Goal: Entertainment & Leisure: Browse casually

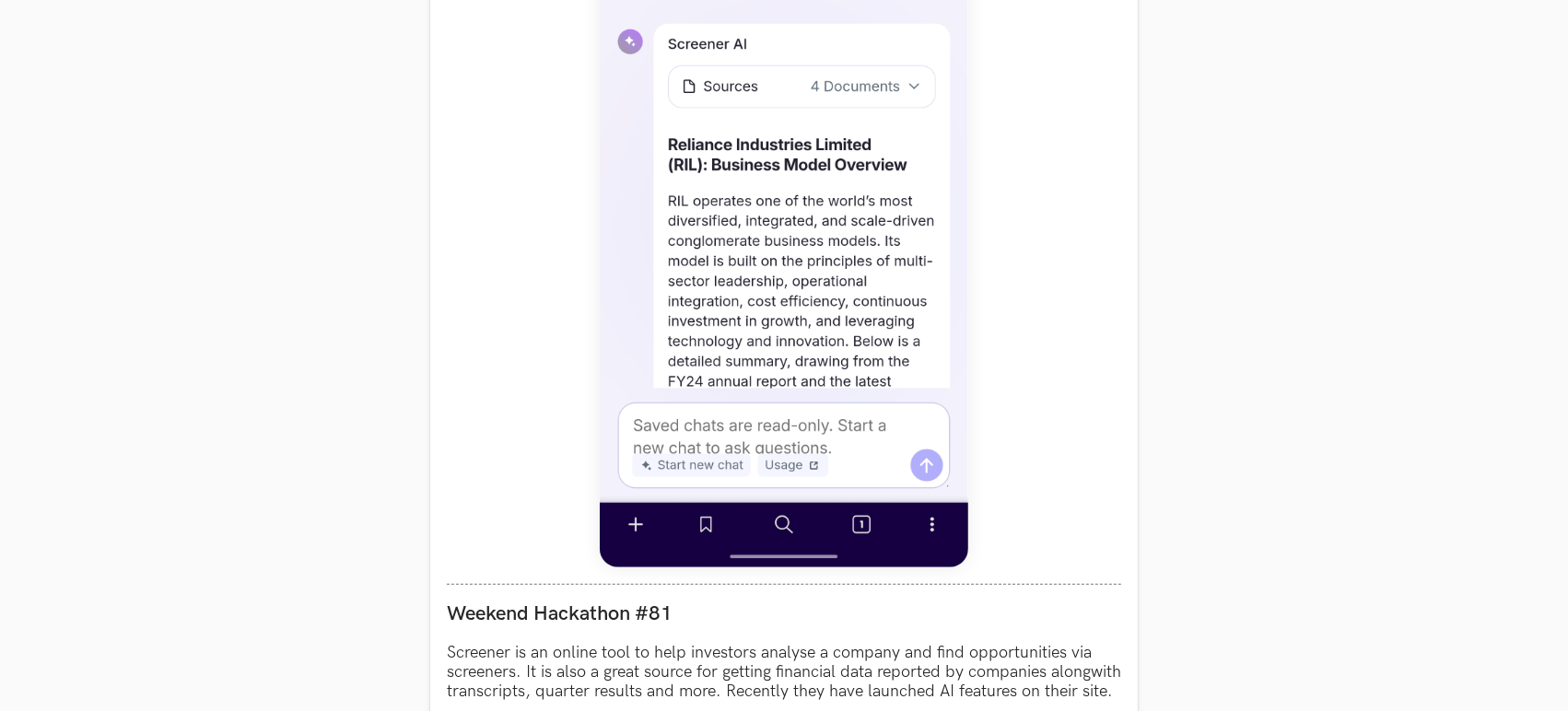
scroll to position [1499, 0]
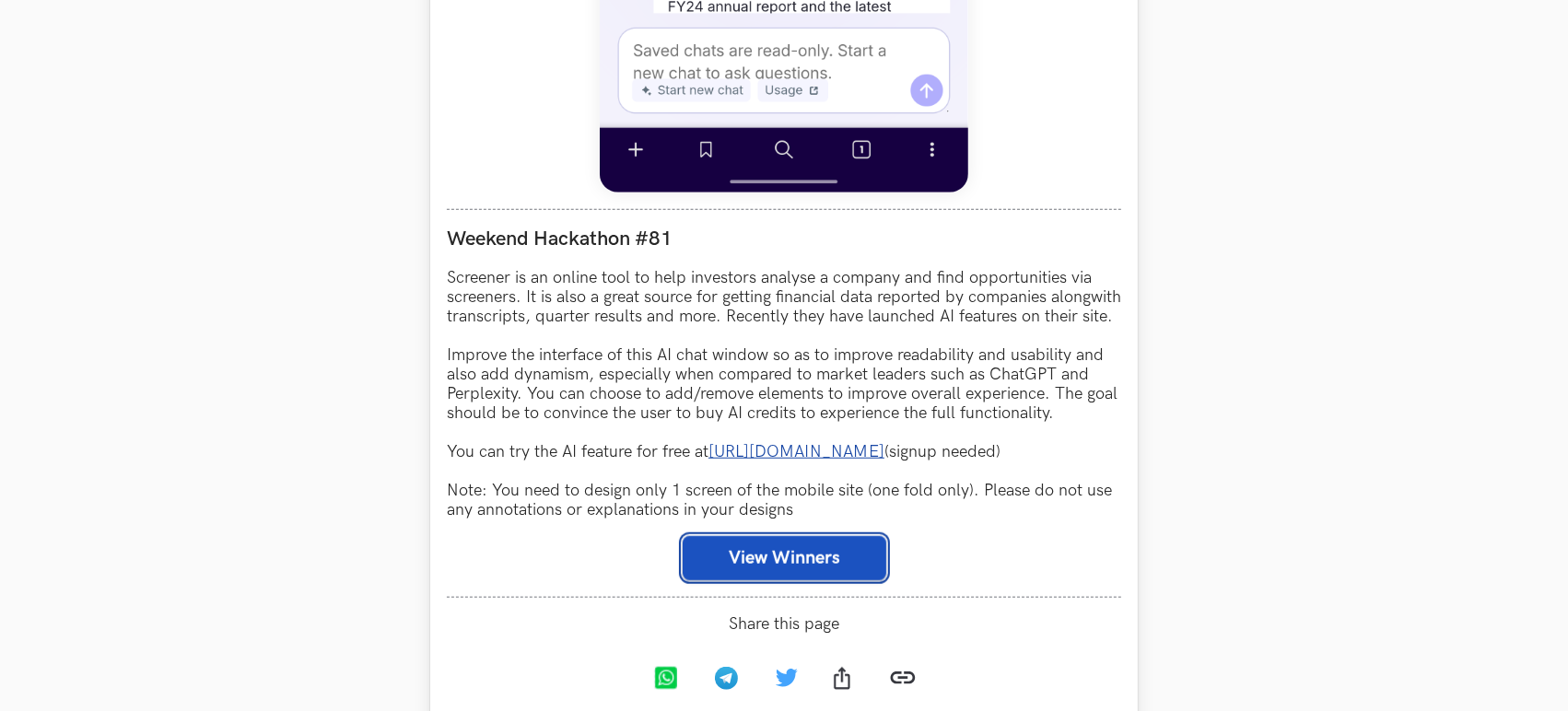
click at [744, 580] on button "View Winners" at bounding box center [784, 558] width 203 height 44
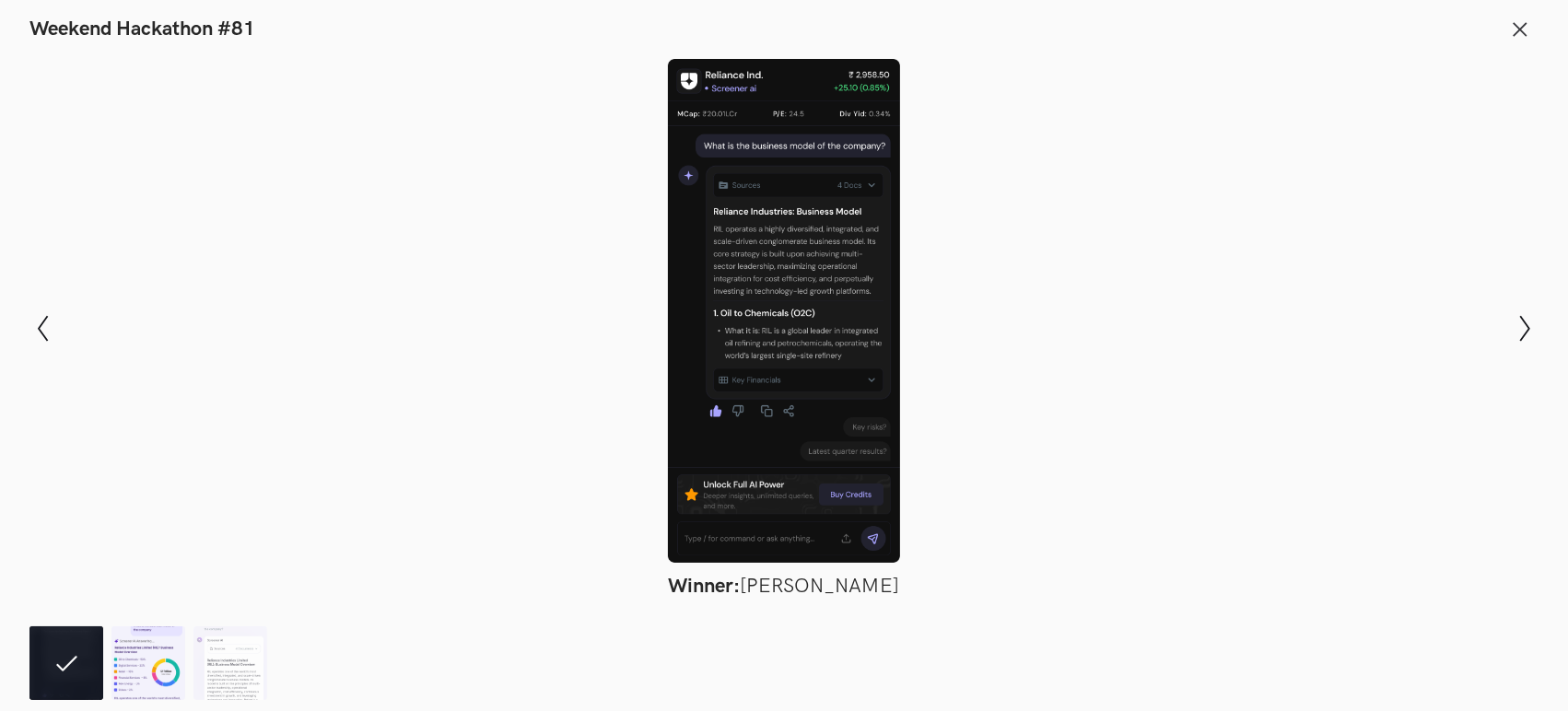
click at [139, 646] on img at bounding box center [148, 663] width 74 height 74
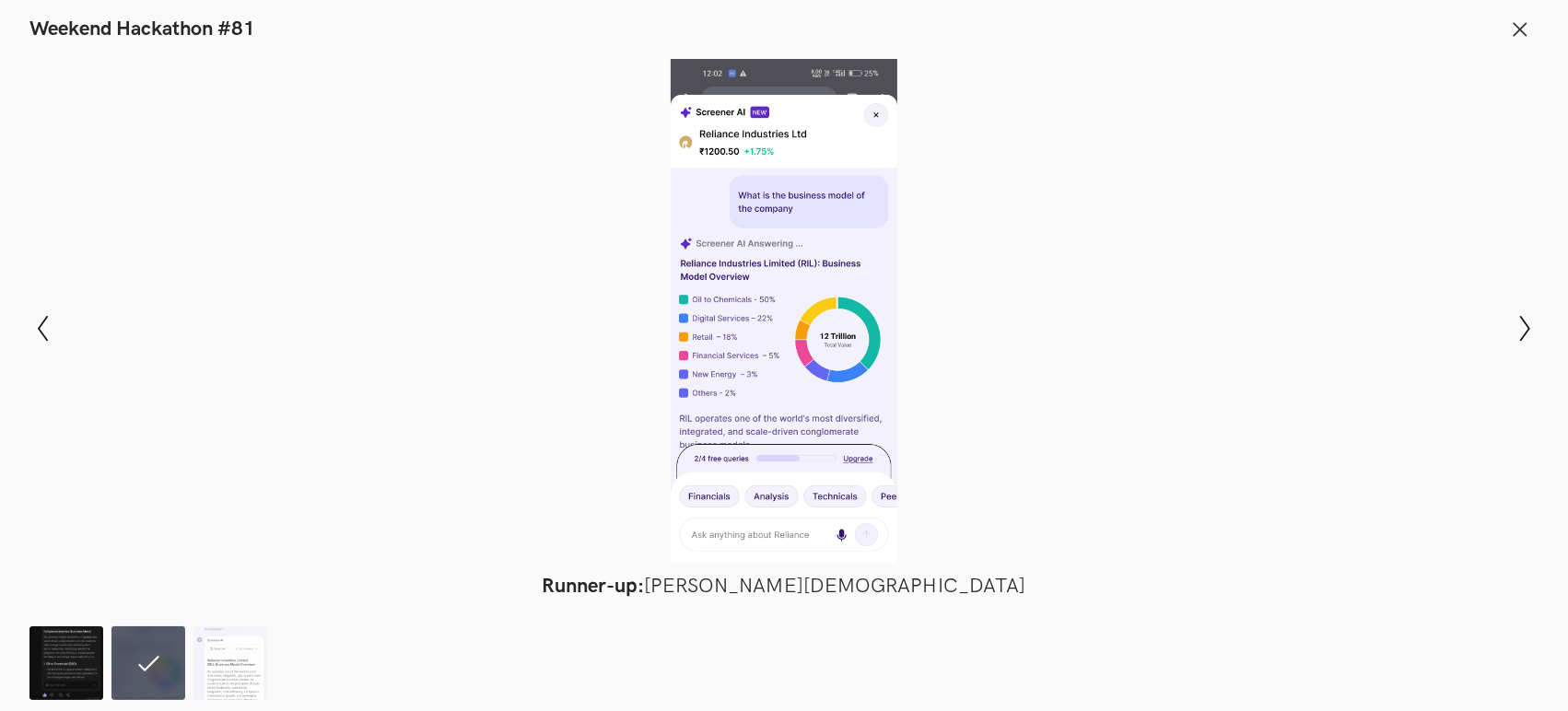
click at [52, 671] on img at bounding box center [66, 663] width 74 height 74
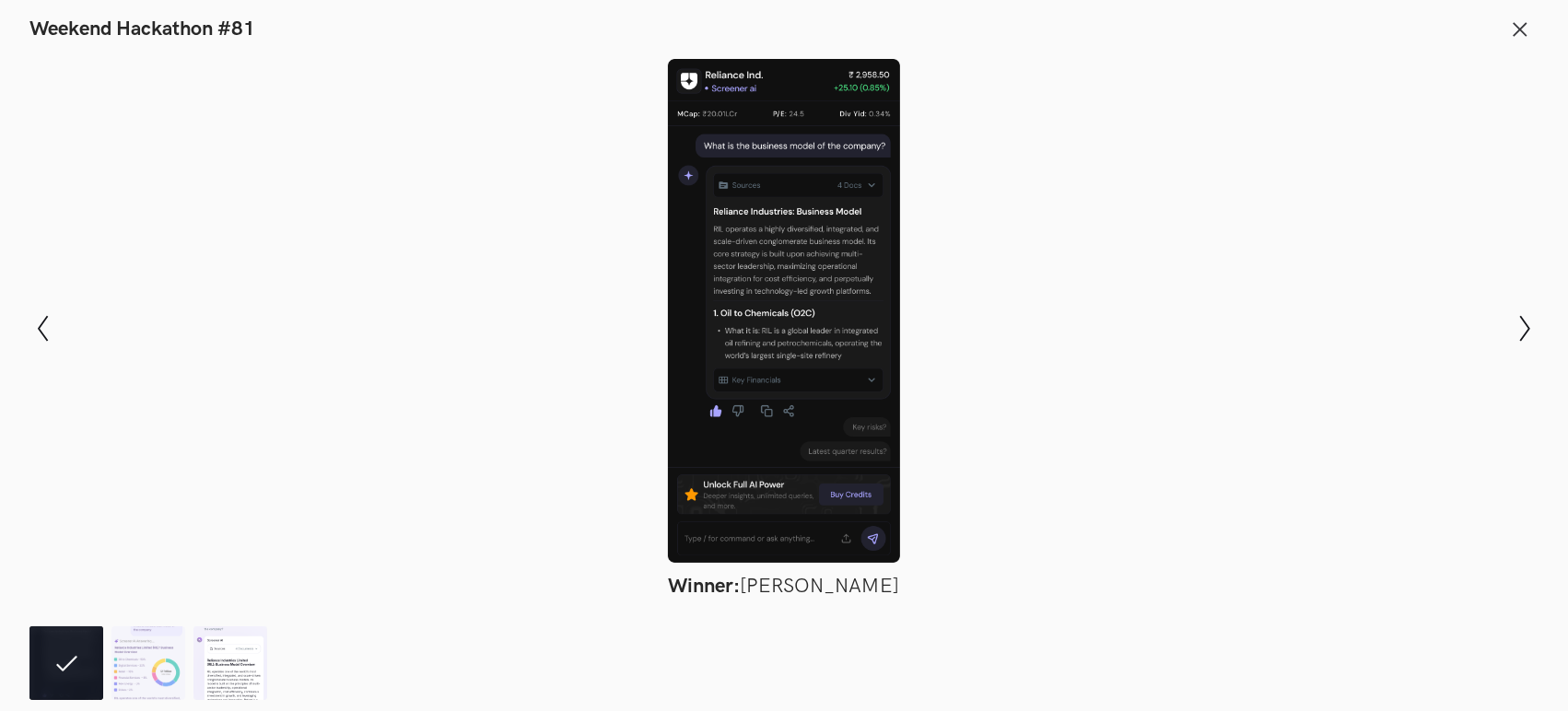
click at [220, 673] on img at bounding box center [230, 663] width 74 height 74
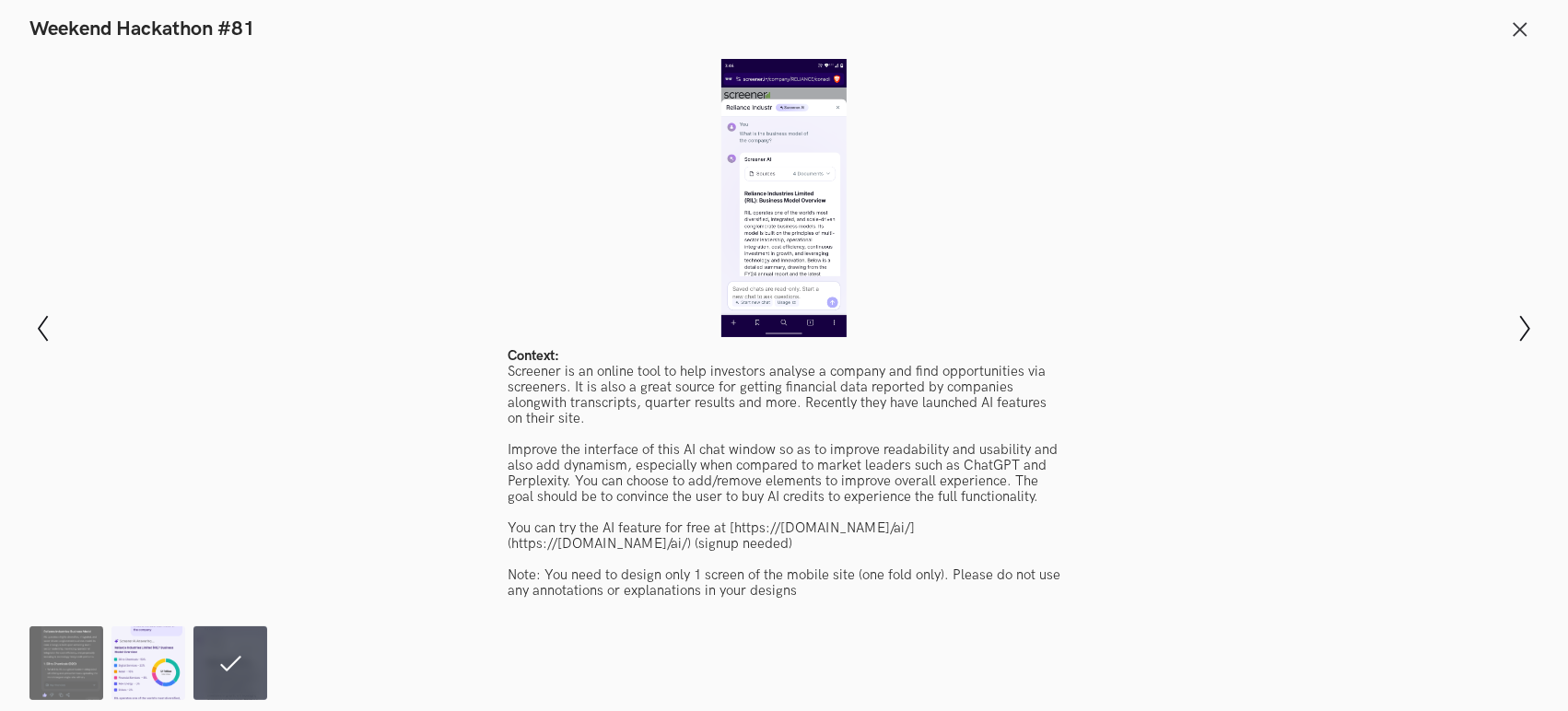
click at [172, 668] on img at bounding box center [148, 663] width 74 height 74
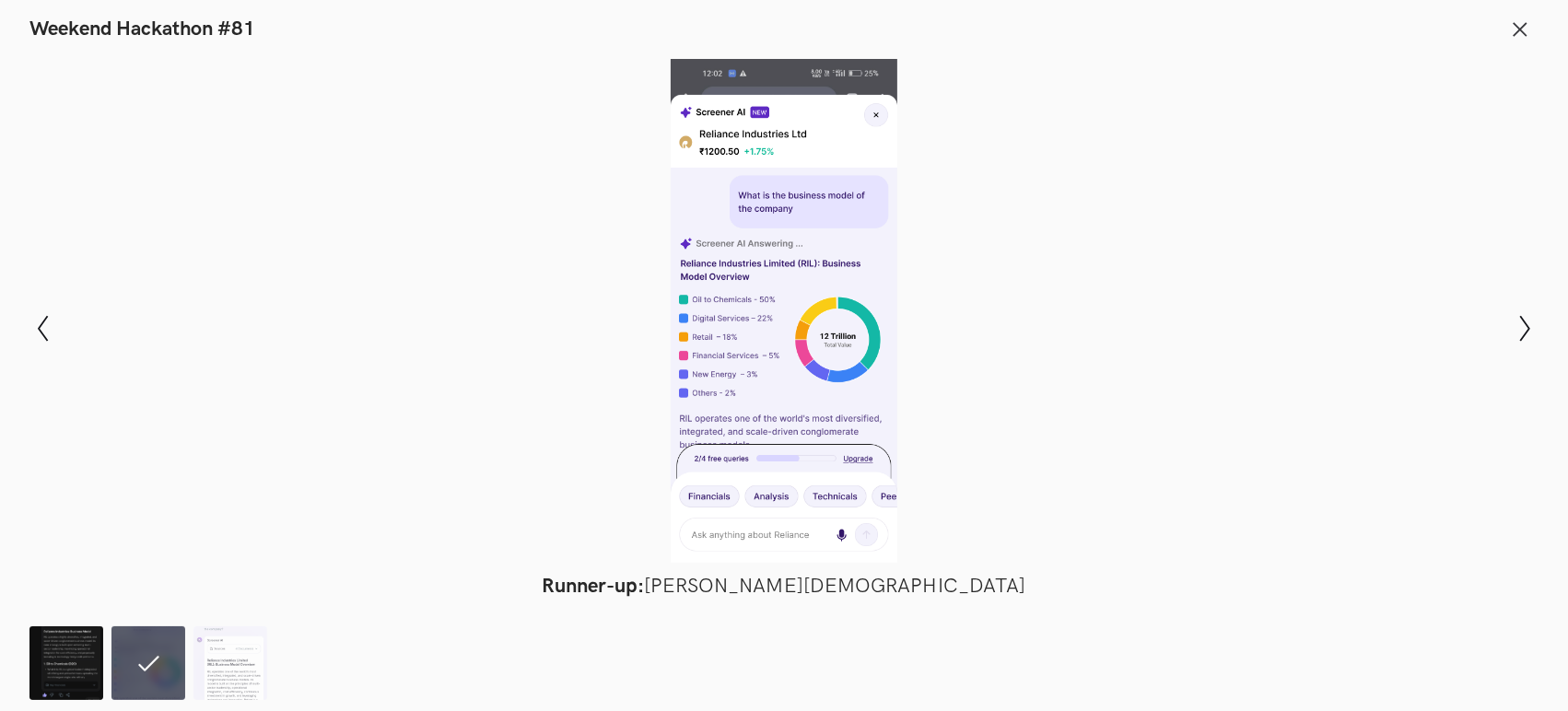
click at [88, 689] on img at bounding box center [66, 663] width 74 height 74
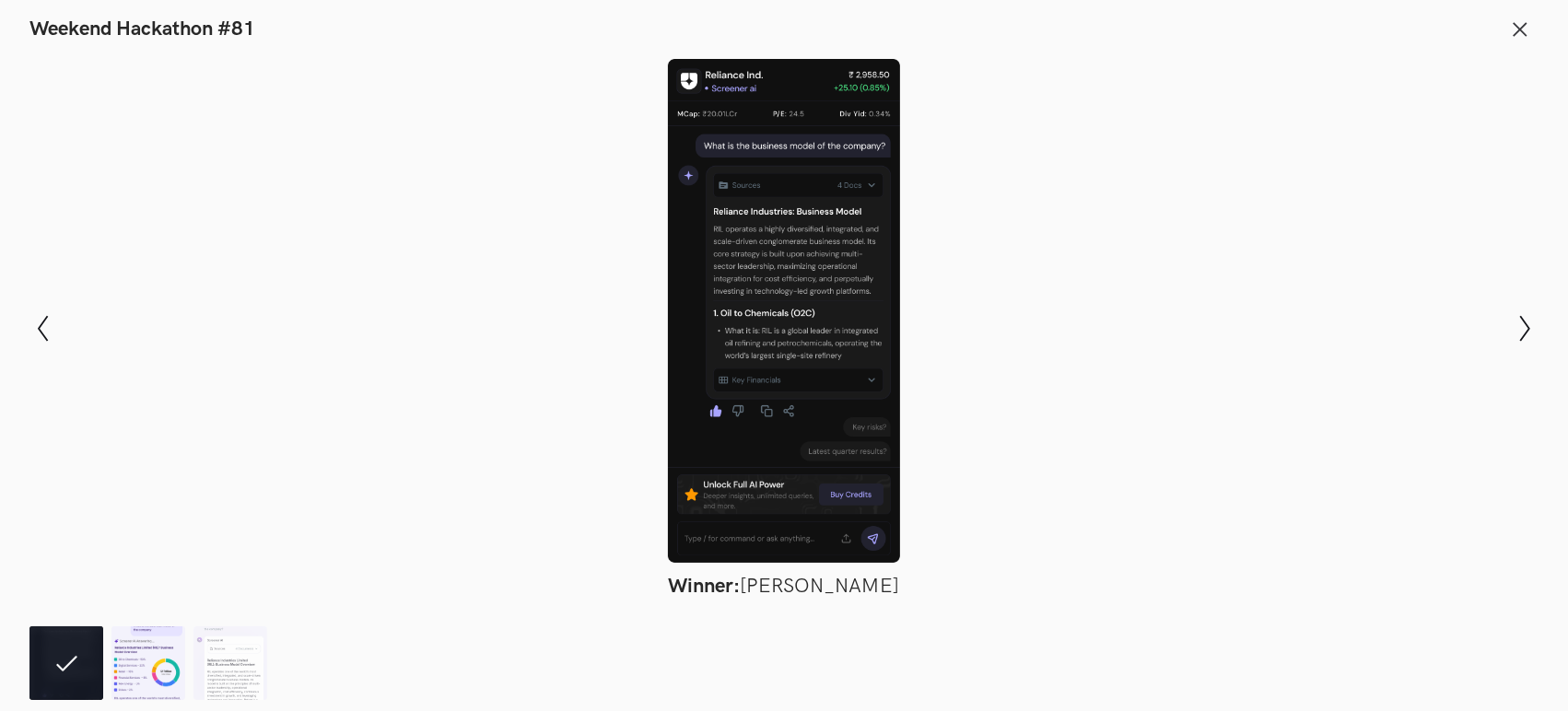
click at [168, 645] on img at bounding box center [148, 663] width 74 height 74
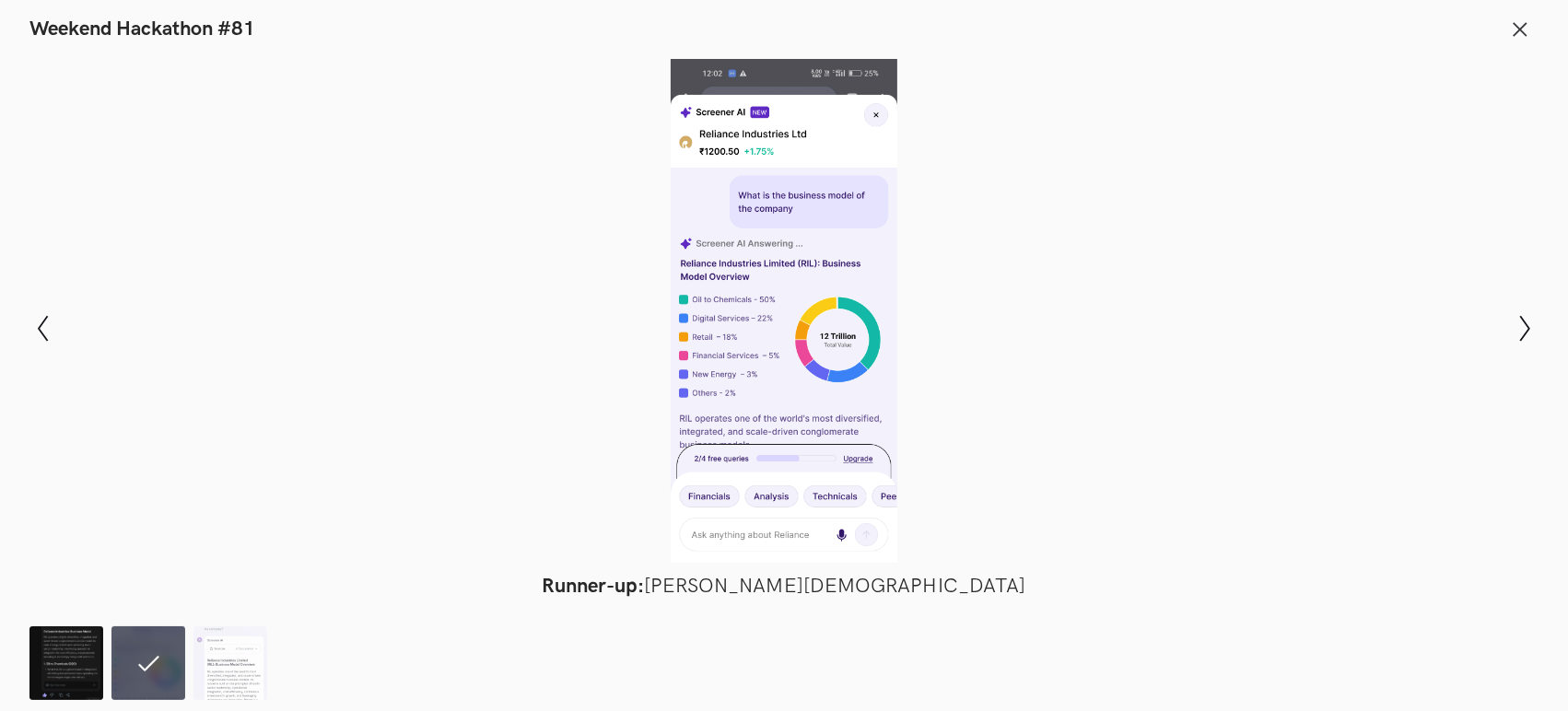
click at [88, 665] on img at bounding box center [66, 663] width 74 height 74
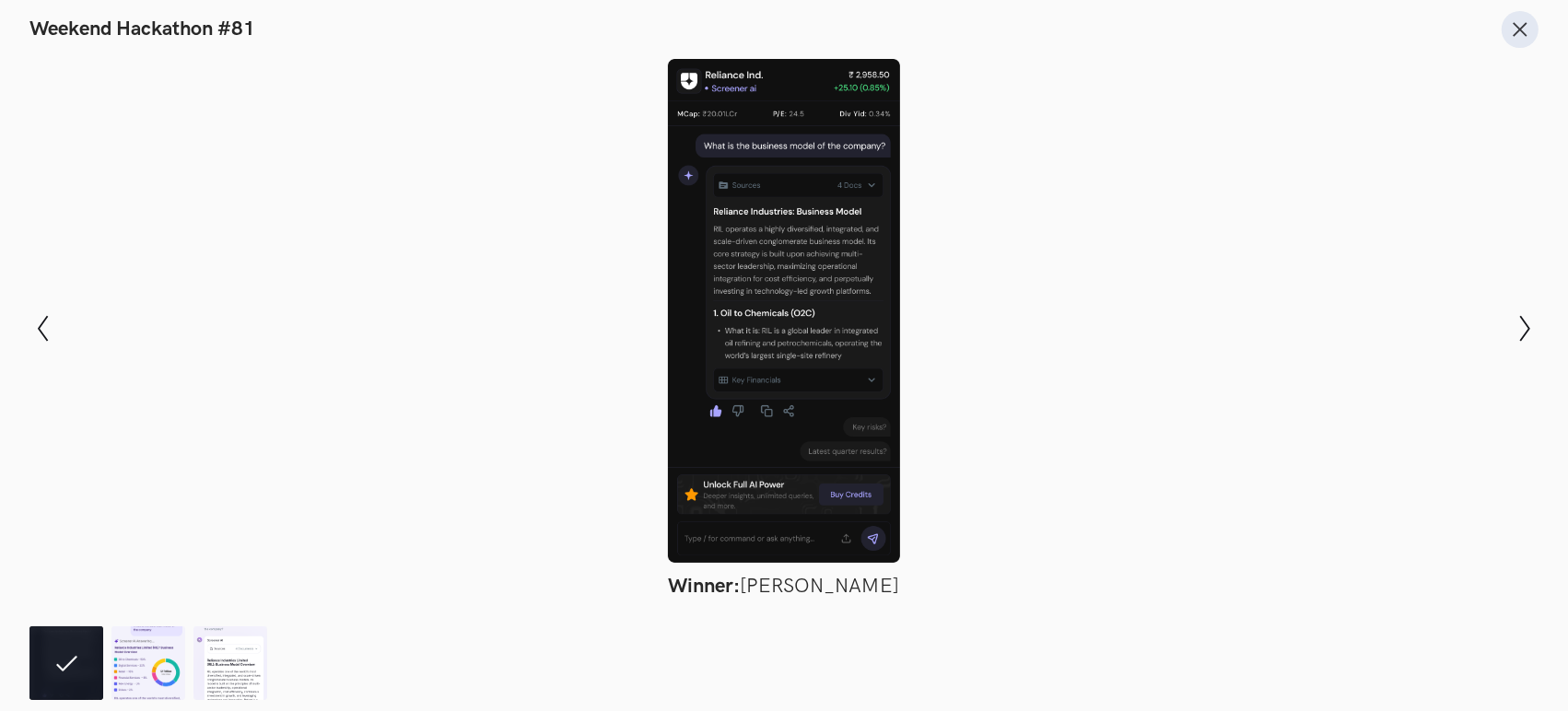
click at [1522, 38] on icon at bounding box center [1520, 29] width 20 height 20
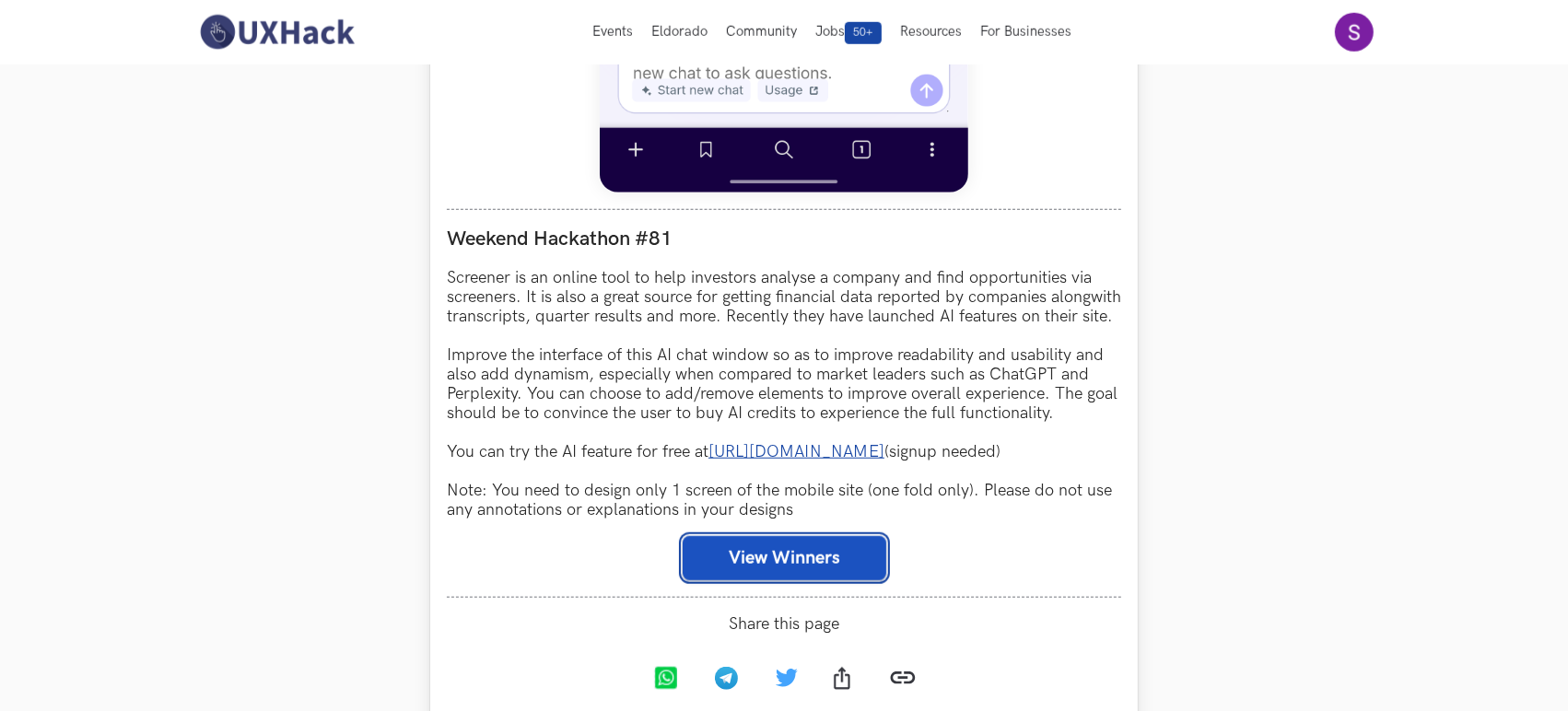
click at [741, 569] on button "View Winners" at bounding box center [784, 558] width 203 height 44
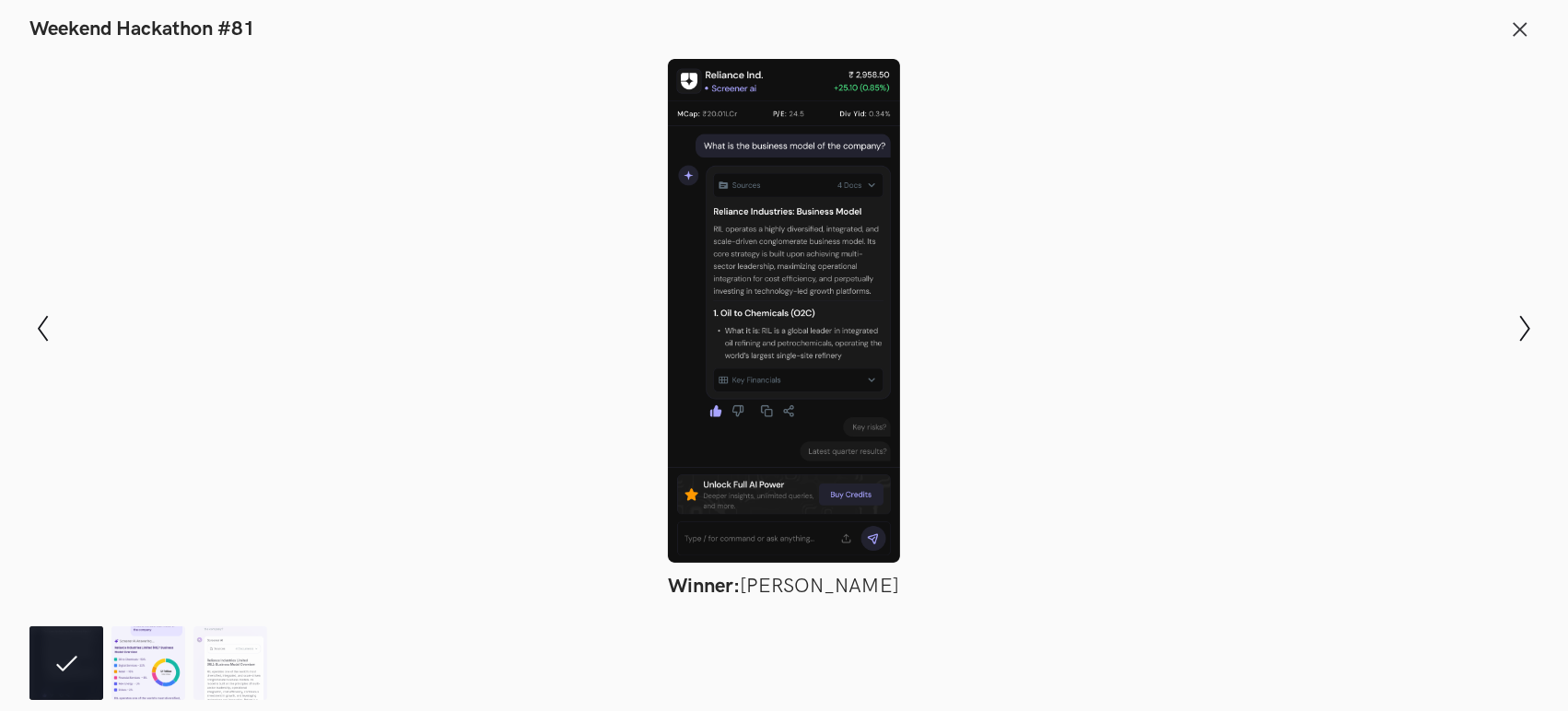
click at [135, 675] on img at bounding box center [148, 663] width 74 height 74
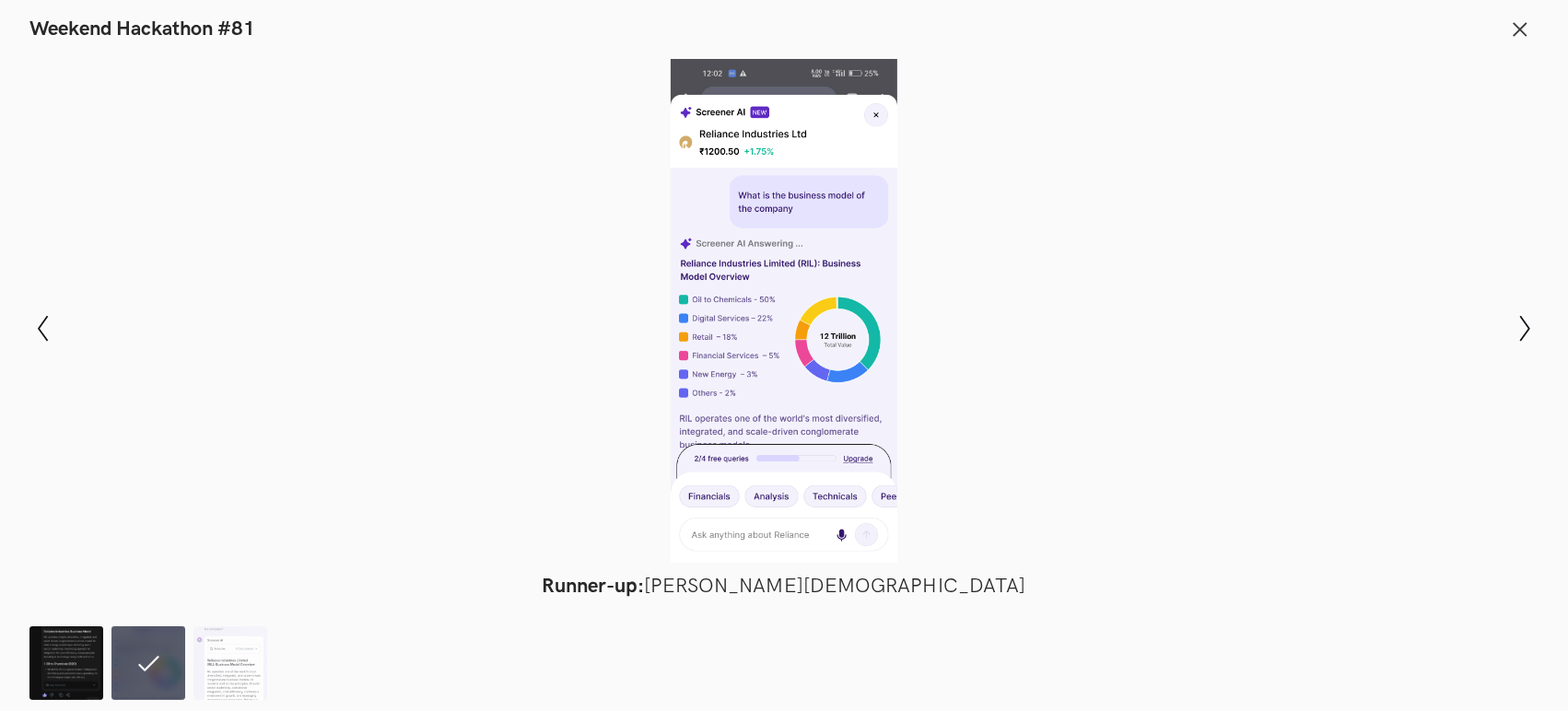
click at [89, 680] on img at bounding box center [66, 663] width 74 height 74
